Goal: Information Seeking & Learning: Check status

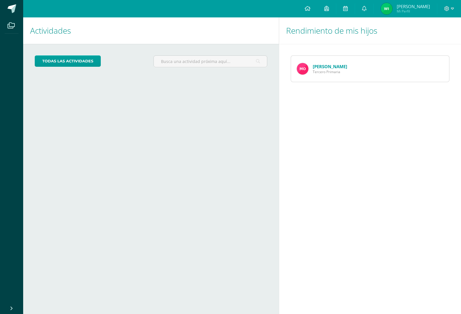
click at [321, 65] on link "[PERSON_NAME]" at bounding box center [330, 66] width 34 height 6
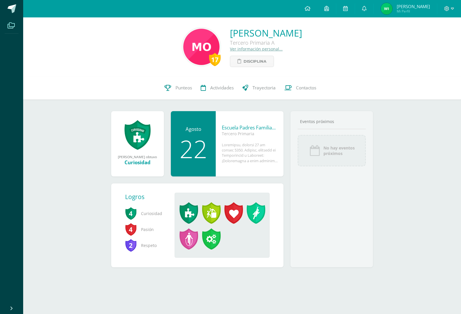
click at [10, 25] on icon at bounding box center [11, 26] width 7 height 6
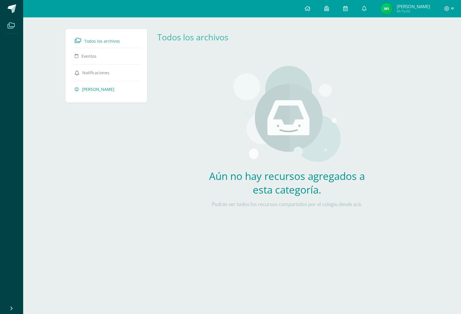
click at [96, 91] on span "[PERSON_NAME]" at bounding box center [98, 89] width 32 height 6
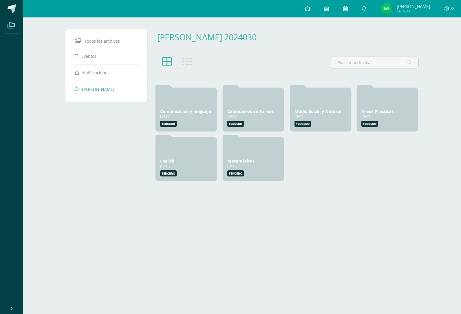
click at [10, 28] on icon at bounding box center [11, 26] width 7 height 6
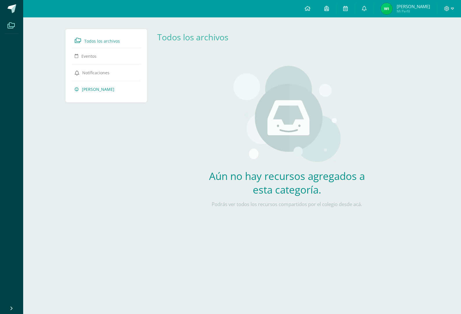
click at [105, 91] on span "[PERSON_NAME]" at bounding box center [98, 89] width 32 height 6
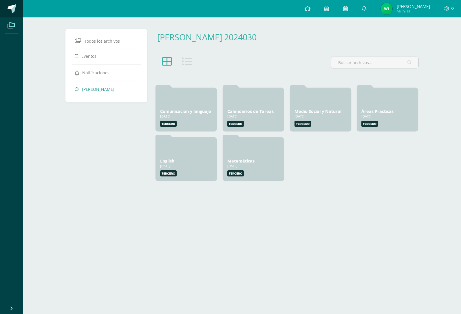
click at [9, 7] on span at bounding box center [12, 8] width 9 height 9
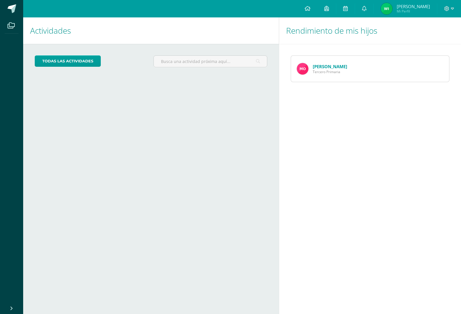
click at [334, 68] on link "[PERSON_NAME]" at bounding box center [330, 66] width 34 height 6
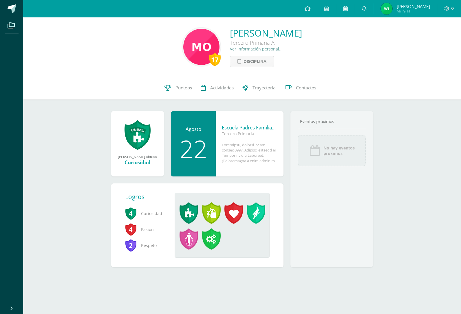
click at [316, 285] on html "Archivos Cerrar panel Configuración Cerrar sesión [PERSON_NAME] Mi Perfil Aviso…" at bounding box center [230, 142] width 461 height 285
click at [176, 88] on span "Punteos" at bounding box center [184, 88] width 17 height 6
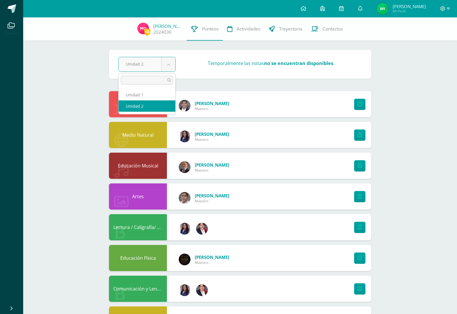
click at [168, 68] on body "Archivos Cerrar panel Configuración Cerrar sesión [PERSON_NAME] Mi Perfil Aviso…" at bounding box center [228, 218] width 457 height 436
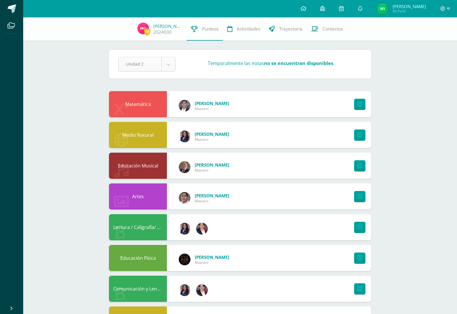
click at [168, 68] on body "Archivos Cerrar panel Configuración Cerrar sesión [PERSON_NAME] Mi Perfil Aviso…" at bounding box center [228, 218] width 457 height 436
click at [378, 129] on div "Pendiente Unidad 2 Unidad 1 Unidad 2 Temporalmente las notas no se encuentran d…" at bounding box center [239, 226] width 285 height 419
